Goal: Navigation & Orientation: Find specific page/section

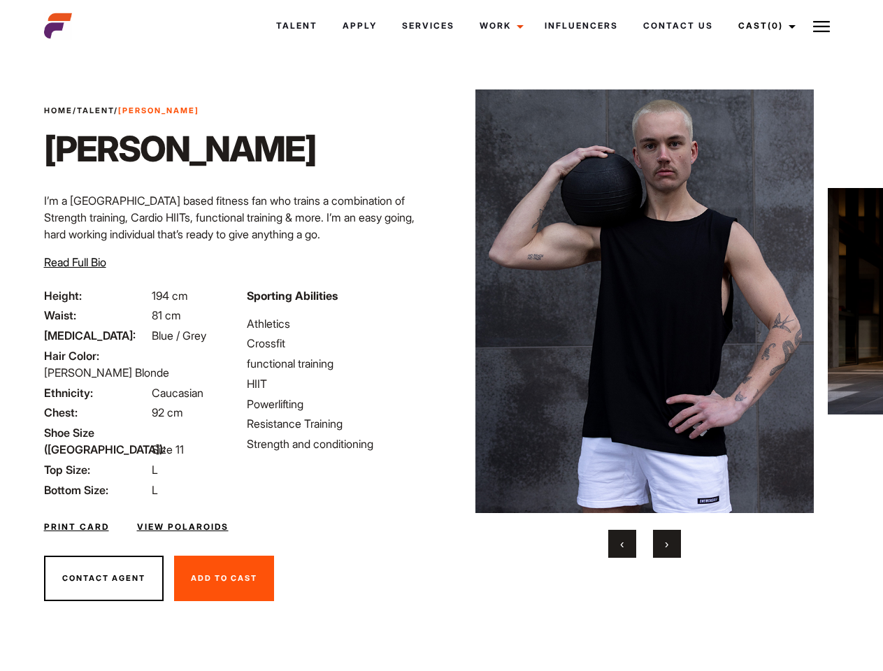
click at [763, 26] on link "Cast (0)" at bounding box center [765, 26] width 78 height 38
click at [822, 26] on img at bounding box center [821, 26] width 17 height 17
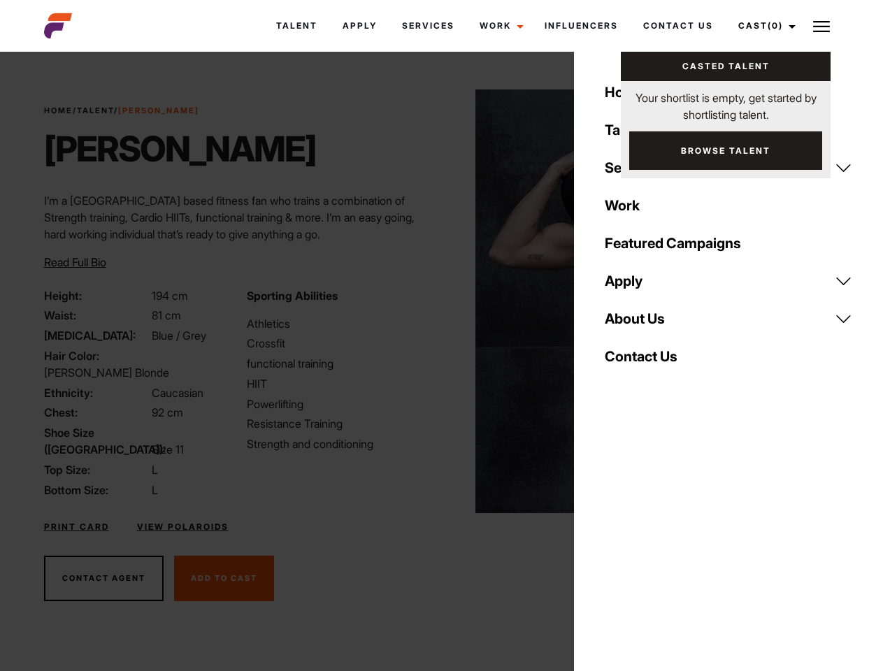
click at [644, 324] on img at bounding box center [645, 302] width 339 height 424
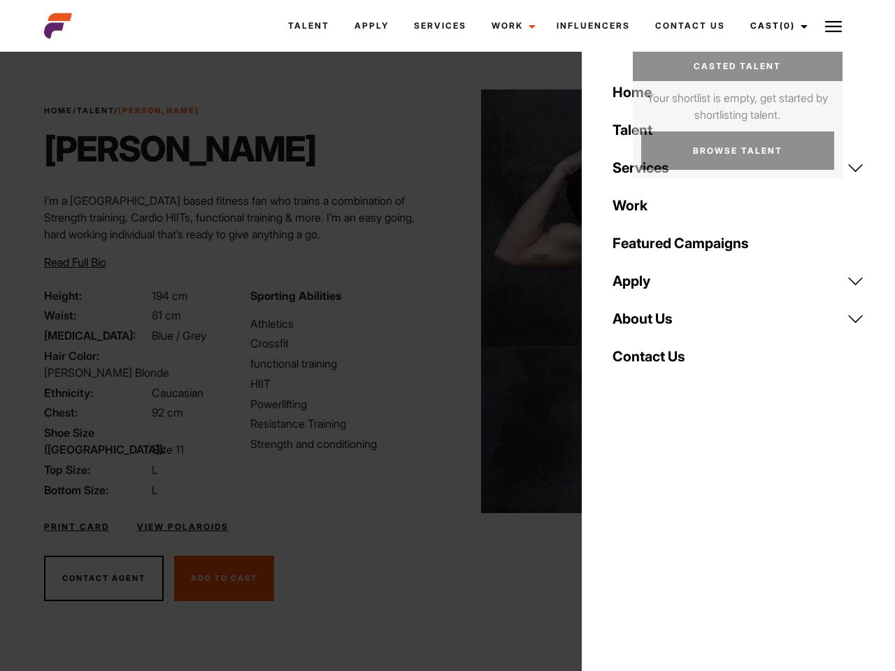
click at [441, 301] on div "Sporting Abilities Athletics Crossfit functional training HIIT Powerlifting Res…" at bounding box center [345, 392] width 206 height 211
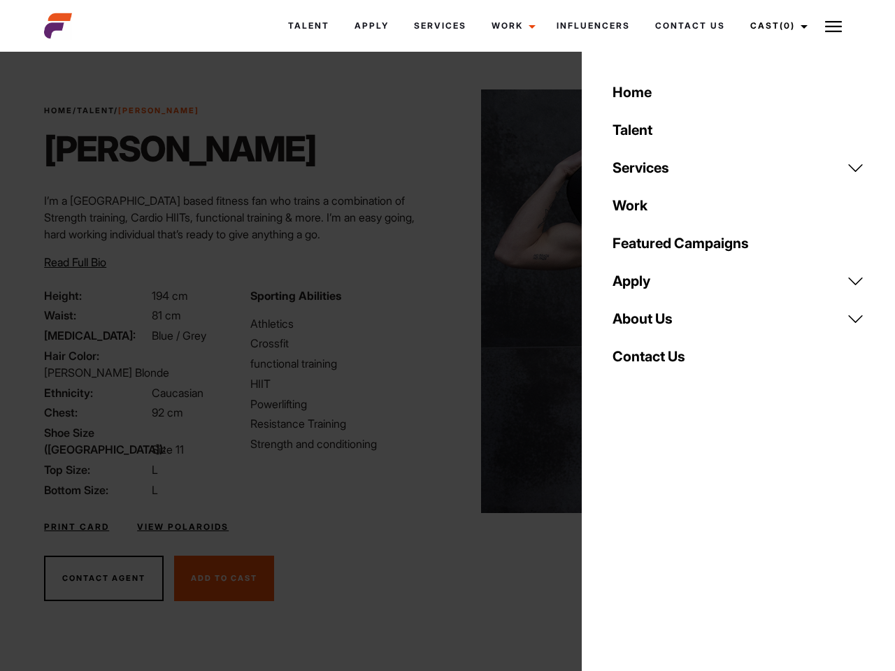
click at [622, 544] on div "Home Talent Services Talent Casting Photography Videography Creative Hair and M…" at bounding box center [738, 335] width 313 height 671
click at [667, 544] on div "Home Talent Services Talent Casting Photography Videography Creative Hair and M…" at bounding box center [738, 335] width 313 height 671
